Goal: Ask a question: Seek information or help from site administrators or community

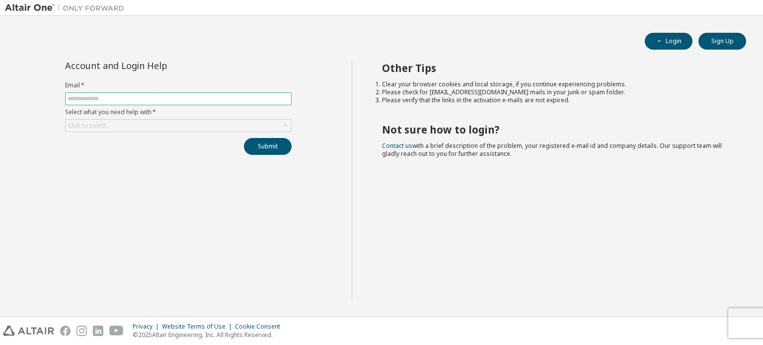
click at [223, 99] on input "text" at bounding box center [178, 99] width 221 height 8
type input "**********"
click at [166, 127] on div "Click to select" at bounding box center [178, 126] width 225 height 12
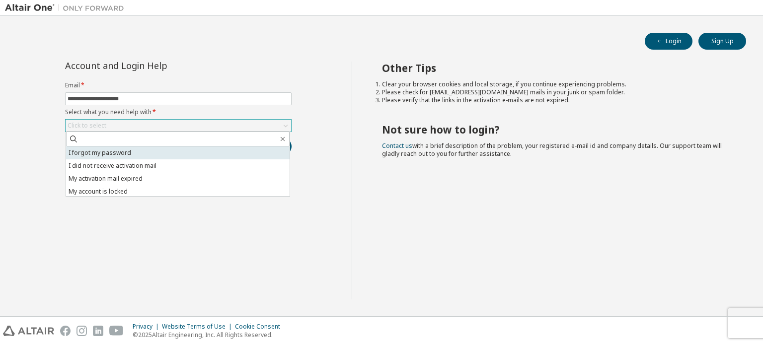
click at [134, 154] on li "I forgot my password" at bounding box center [177, 152] width 223 height 13
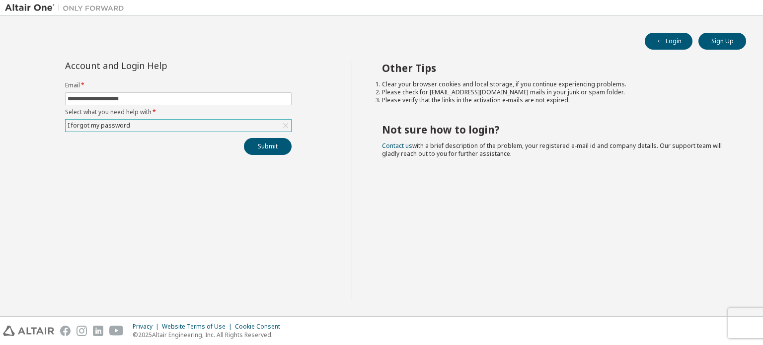
click at [189, 127] on div "I forgot my password" at bounding box center [178, 126] width 225 height 12
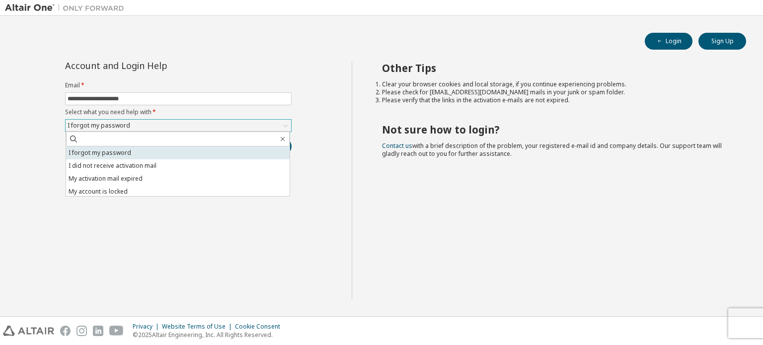
click at [159, 150] on li "I forgot my password" at bounding box center [177, 152] width 223 height 13
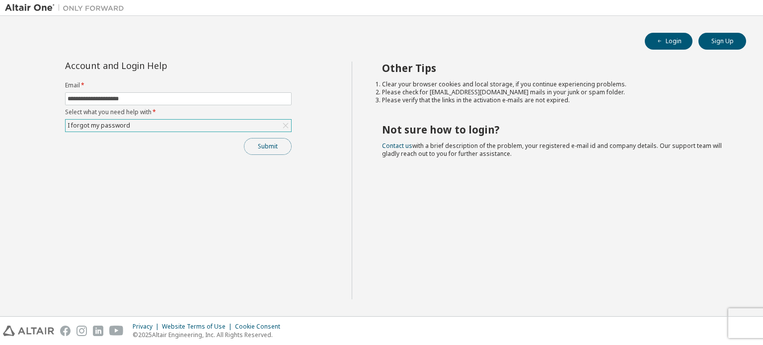
click at [255, 143] on button "Submit" at bounding box center [268, 146] width 48 height 17
